Goal: Obtain resource: Obtain resource

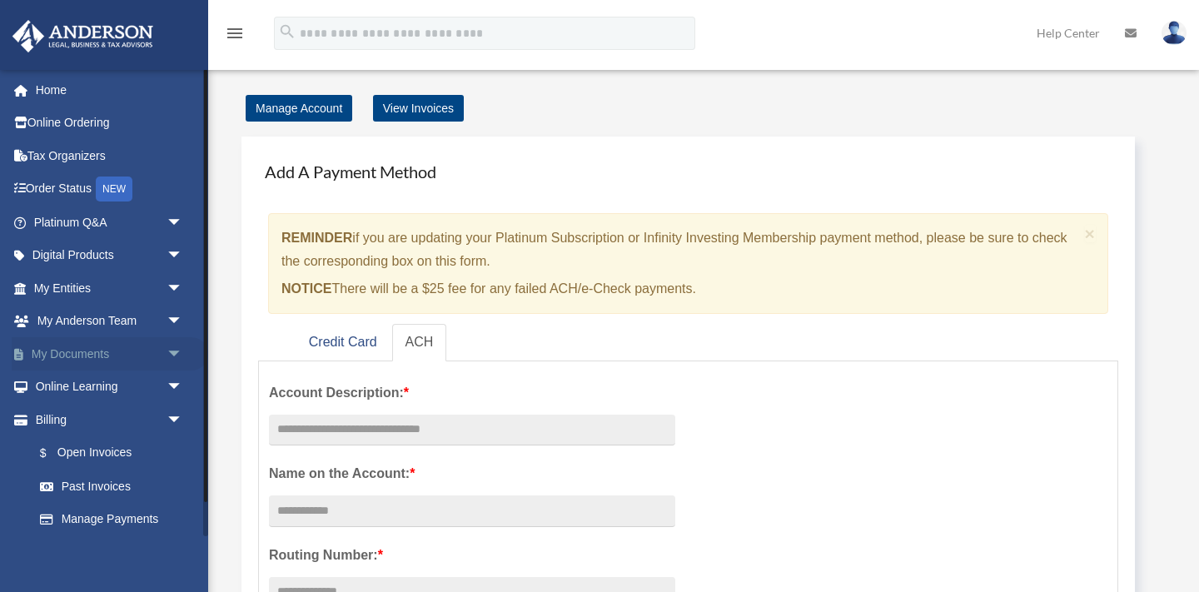
click at [169, 350] on span "arrow_drop_down" at bounding box center [183, 354] width 33 height 34
click at [107, 383] on link "Box" at bounding box center [115, 387] width 185 height 33
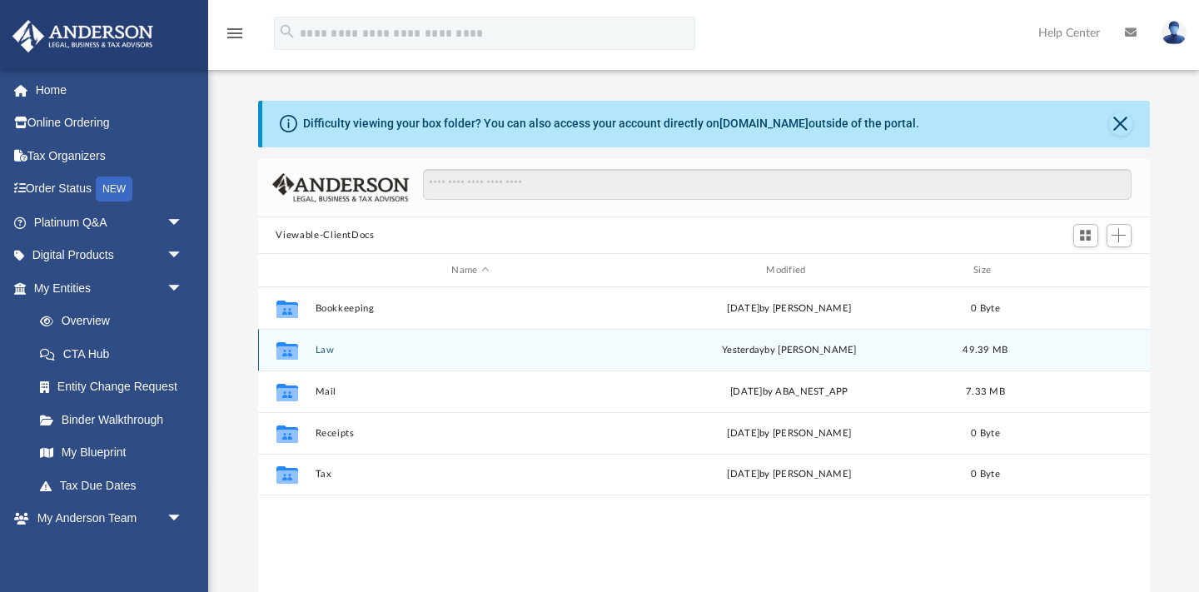
scroll to position [378, 892]
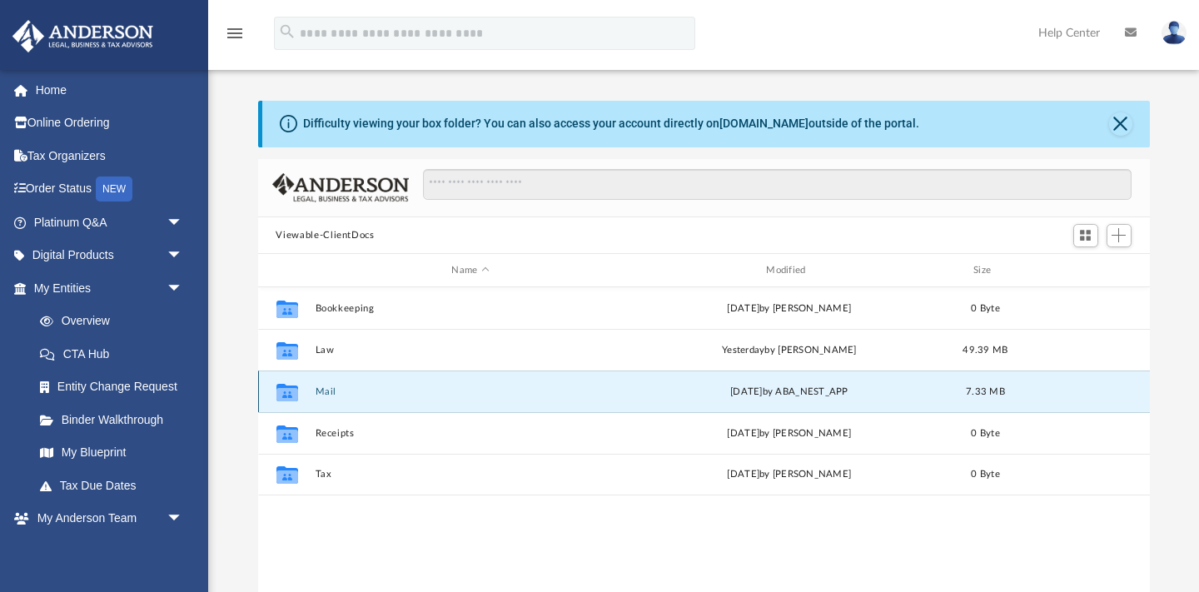
click at [341, 391] on button "Mail" at bounding box center [470, 391] width 311 height 11
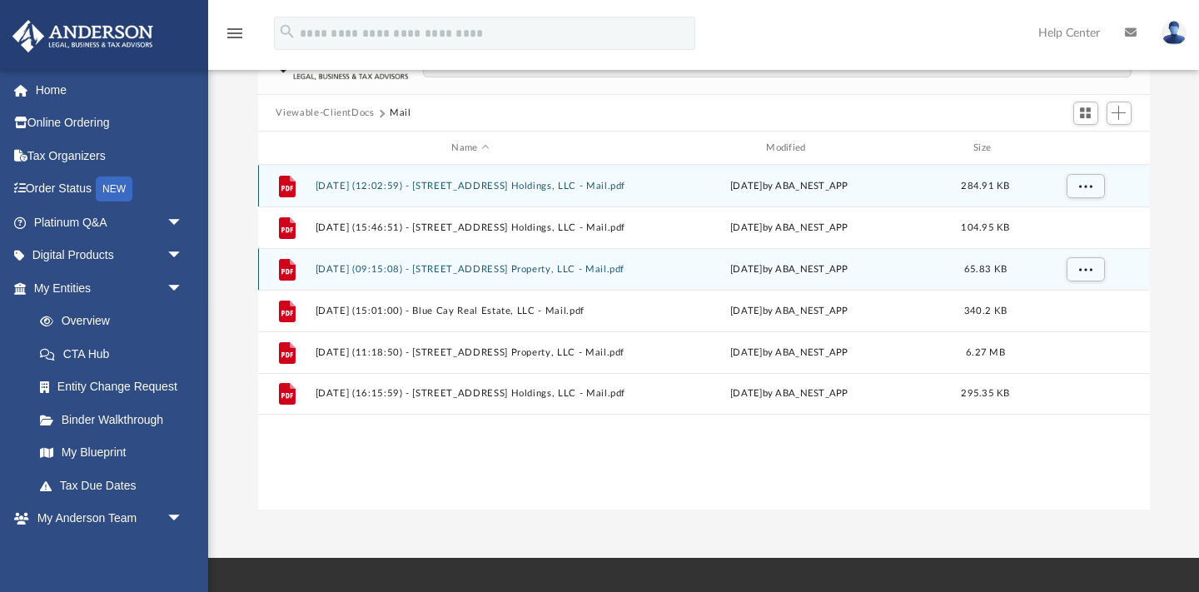
scroll to position [124, 0]
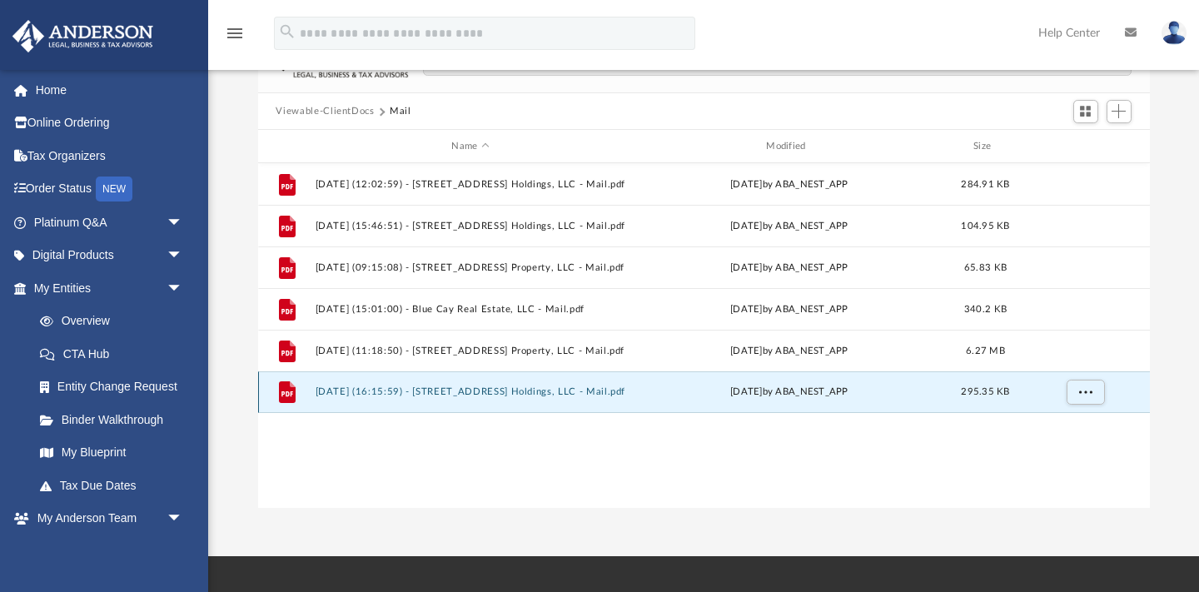
click at [547, 389] on button "2025.09.22 (16:15:59) - 2840 NW 178th Street Holdings, LLC - Mail.pdf" at bounding box center [470, 392] width 311 height 11
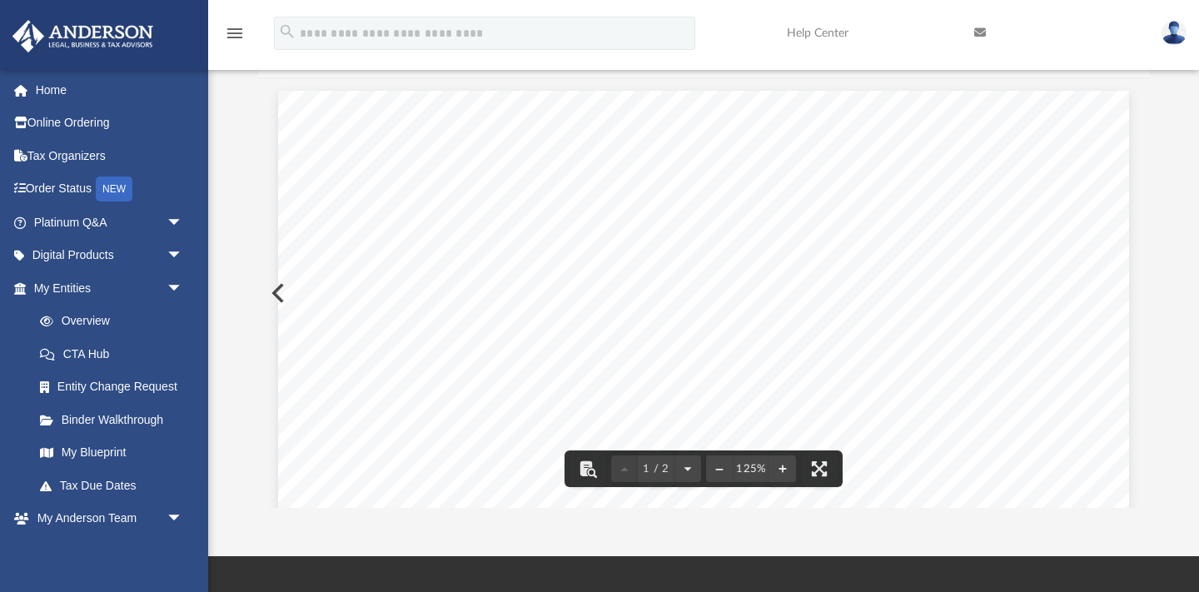
scroll to position [0, 0]
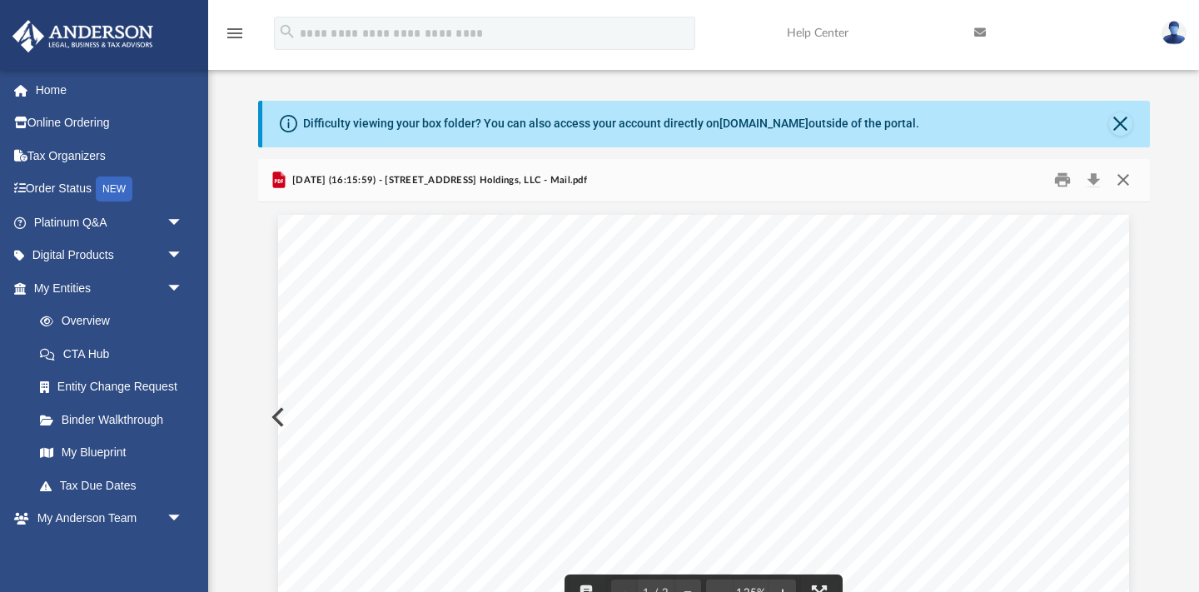
click at [1125, 185] on button "Close" at bounding box center [1123, 180] width 30 height 26
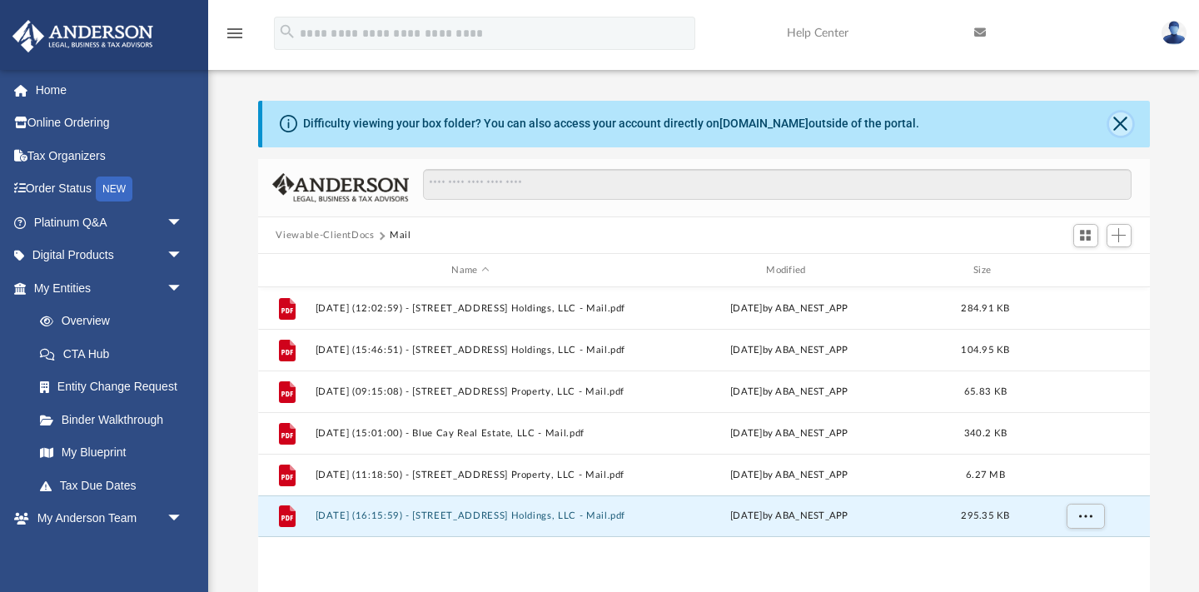
click at [1127, 125] on button "Close" at bounding box center [1120, 123] width 23 height 23
